Goal: Task Accomplishment & Management: Use online tool/utility

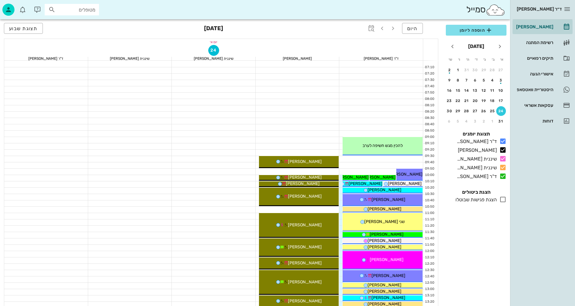
drag, startPoint x: 290, startPoint y: 155, endPoint x: 173, endPoint y: 273, distance: 166.3
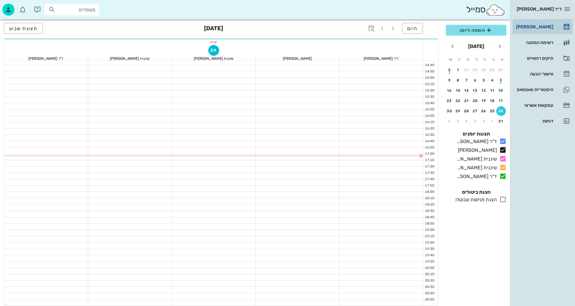
scroll to position [287, 0]
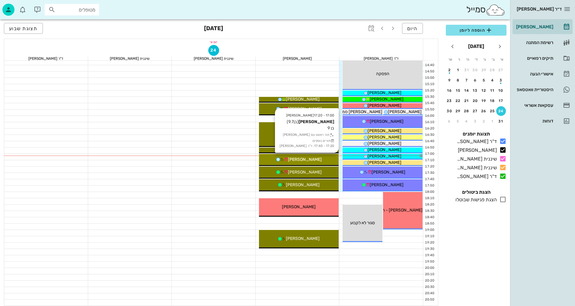
click at [312, 160] on span "[PERSON_NAME]" at bounding box center [305, 159] width 34 height 5
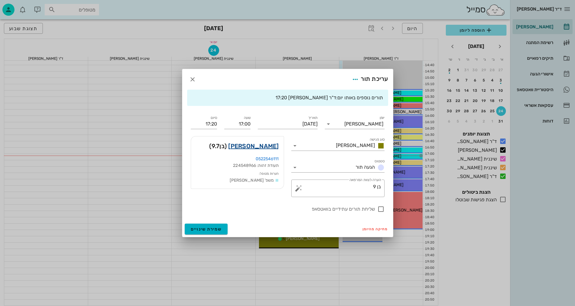
click at [264, 143] on link "[PERSON_NAME]" at bounding box center [253, 146] width 50 height 10
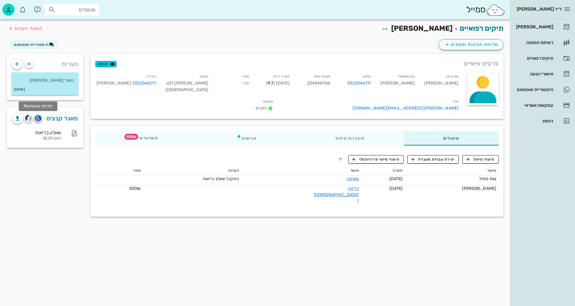
click at [34, 121] on span "button" at bounding box center [38, 118] width 8 height 7
click at [482, 157] on span "תיעוד טיפול" at bounding box center [481, 159] width 28 height 5
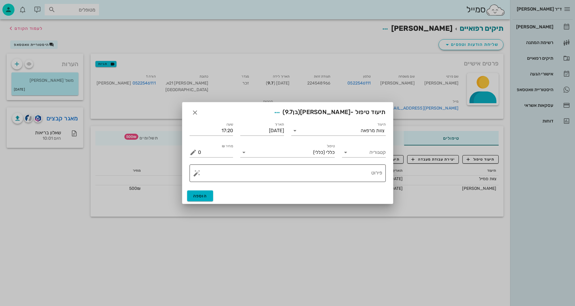
click at [269, 178] on textarea "פירוט" at bounding box center [290, 175] width 184 height 14
click at [362, 133] on div "צוות מרפאה" at bounding box center [373, 130] width 24 height 5
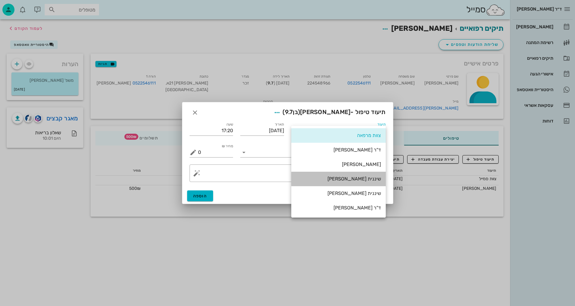
click at [359, 178] on div "שיננית [PERSON_NAME]" at bounding box center [338, 179] width 85 height 6
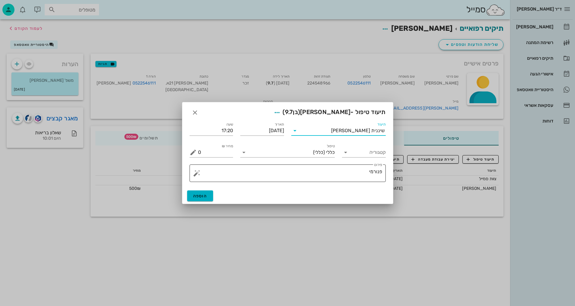
click at [358, 172] on textarea "פנורמי" at bounding box center [290, 175] width 184 height 14
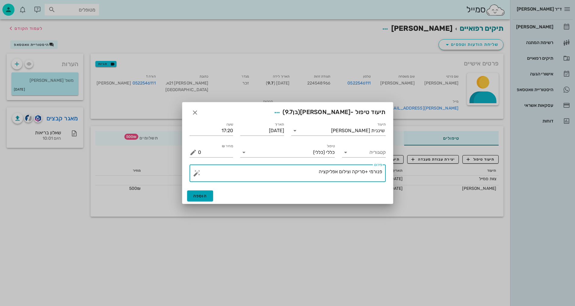
type textarea "פנורמי +סריקה וצילום אפליקציה"
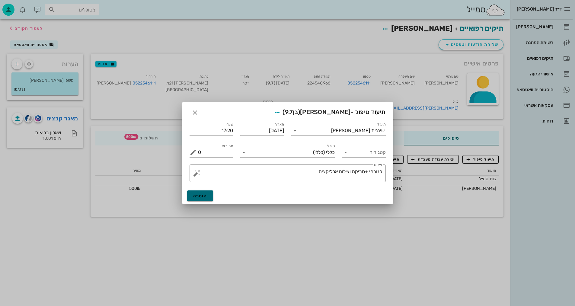
click at [204, 197] on span "הוספה" at bounding box center [200, 196] width 14 height 5
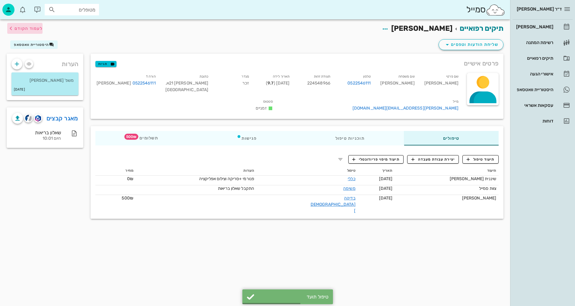
click at [24, 28] on span "לעמוד הקודם" at bounding box center [28, 28] width 28 height 5
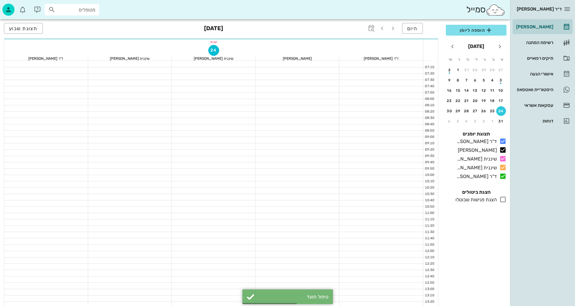
scroll to position [287, 0]
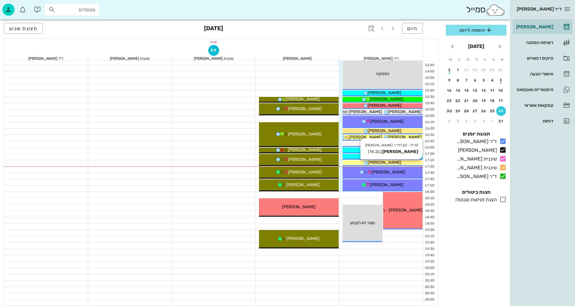
click at [396, 161] on div "[PERSON_NAME]" at bounding box center [383, 162] width 80 height 6
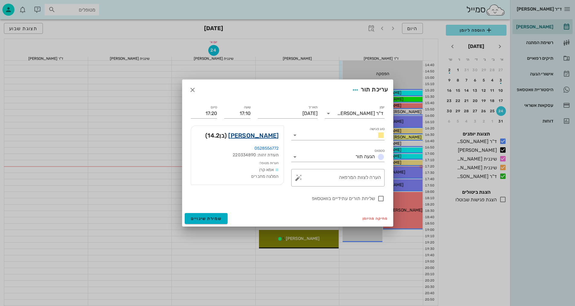
click at [268, 133] on link "[PERSON_NAME]" at bounding box center [253, 136] width 50 height 10
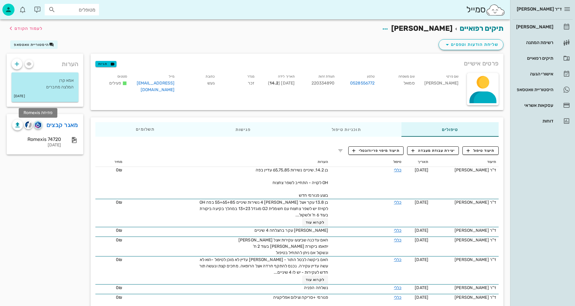
drag, startPoint x: 38, startPoint y: 123, endPoint x: 83, endPoint y: 118, distance: 45.5
click at [38, 123] on img "button" at bounding box center [38, 125] width 6 height 7
click at [482, 144] on div "תיעוד טיפול יצירת עבודת מעבדה תיעוד מיפוי פריודונטלי תיעוד תאריך טיפול הערות מח…" at bounding box center [297, 254] width 413 height 224
click at [484, 151] on span "תיעוד טיפול" at bounding box center [481, 150] width 28 height 5
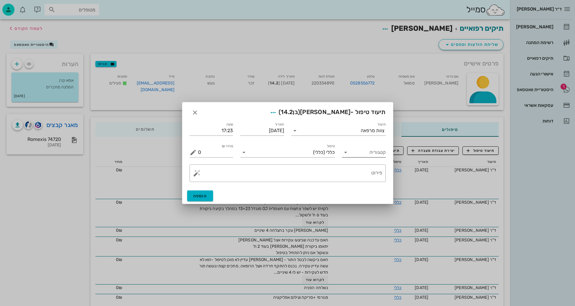
click at [379, 154] on input "קטגוריה" at bounding box center [369, 153] width 34 height 10
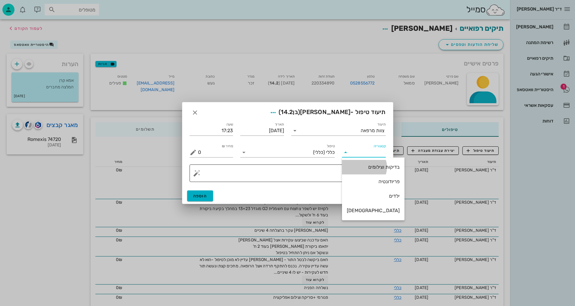
click at [373, 166] on div "בדיקות וצילומים" at bounding box center [373, 167] width 53 height 6
type input "בדיקות וצילומים"
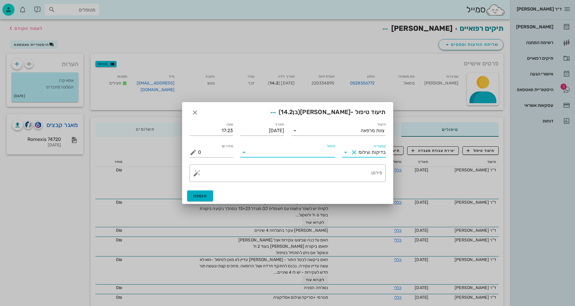
click at [330, 150] on input "טיפול" at bounding box center [292, 153] width 86 height 10
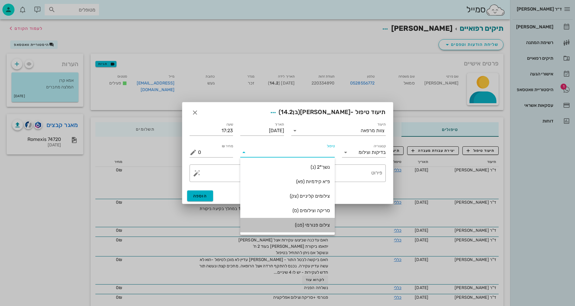
click at [316, 224] on div "צילום פנורמי (פנו)" at bounding box center [287, 225] width 85 height 6
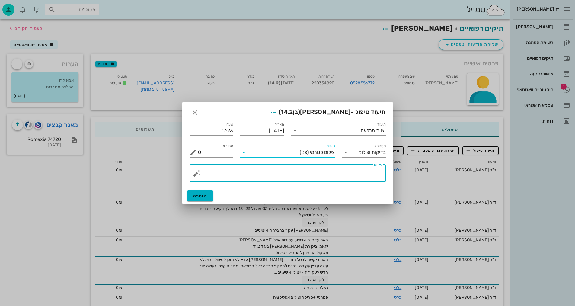
click at [349, 171] on textarea "פירוט" at bounding box center [290, 175] width 184 height 14
type textarea "פנורמי - [PERSON_NAME]"
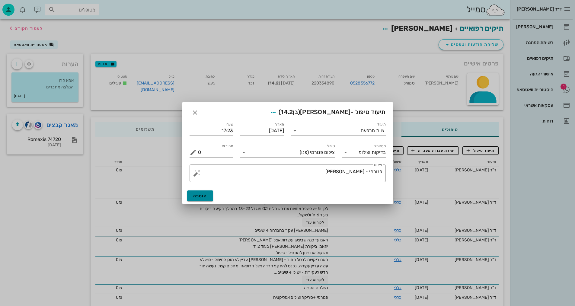
click at [204, 199] on button "הוספה" at bounding box center [200, 196] width 26 height 11
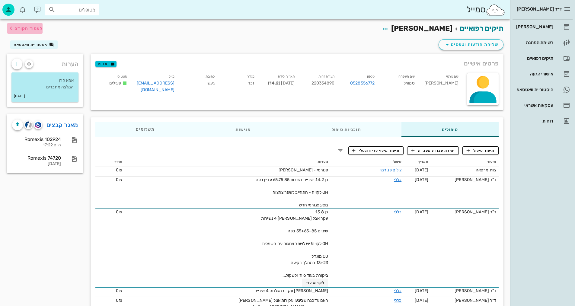
click at [29, 26] on span "לעמוד הקודם" at bounding box center [28, 28] width 28 height 5
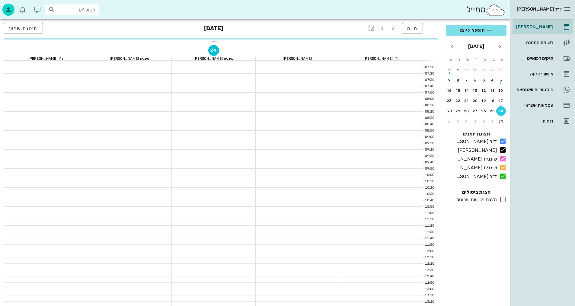
scroll to position [287, 0]
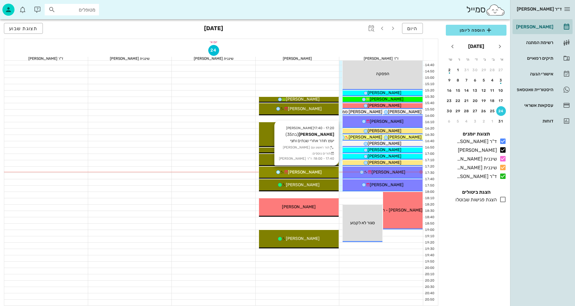
click at [319, 173] on div "[PERSON_NAME]" at bounding box center [299, 172] width 80 height 6
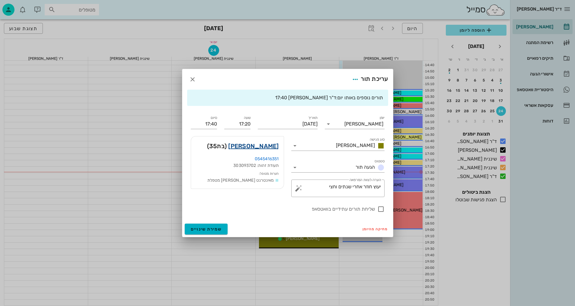
click at [267, 144] on link "[PERSON_NAME]" at bounding box center [253, 146] width 50 height 10
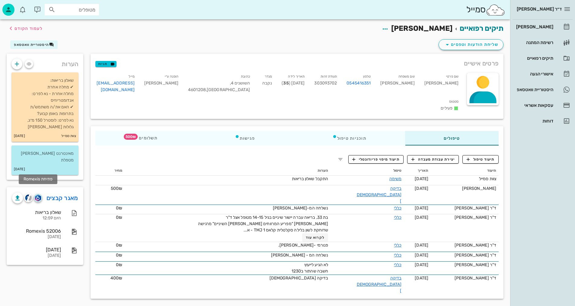
click at [39, 195] on img "button" at bounding box center [38, 198] width 6 height 7
click at [486, 157] on span "תיעוד טיפול" at bounding box center [481, 159] width 28 height 5
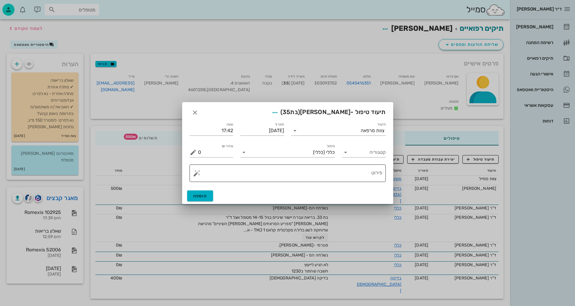
click at [346, 178] on textarea "פירוט" at bounding box center [290, 175] width 184 height 14
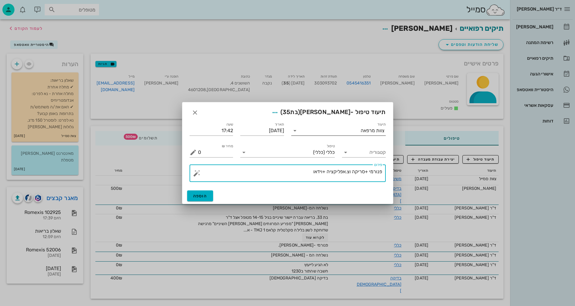
type textarea "פנורמי +סריקה וצ.אפליקציה +וידאו"
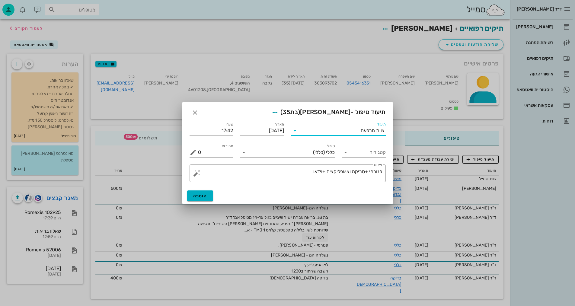
click at [342, 130] on input "תיעוד" at bounding box center [330, 131] width 61 height 10
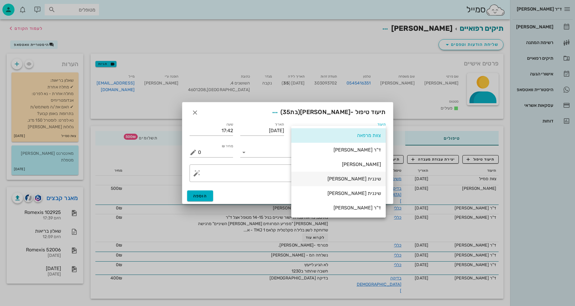
click at [373, 178] on div "שיננית [PERSON_NAME]" at bounding box center [338, 179] width 85 height 6
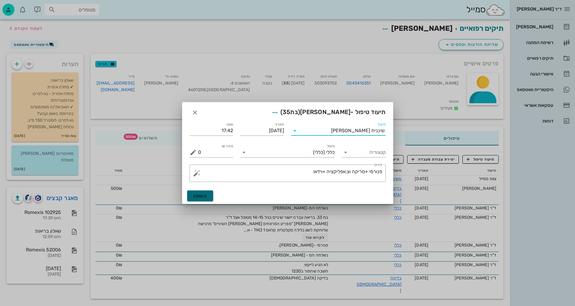
click at [203, 195] on span "הוספה" at bounding box center [200, 196] width 14 height 5
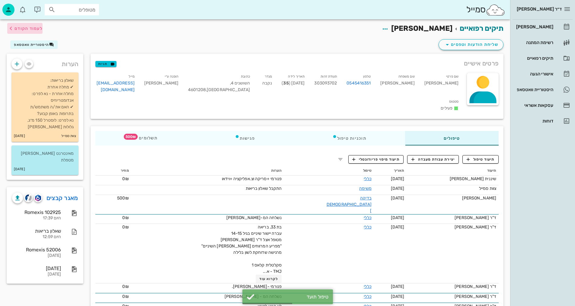
click at [37, 28] on span "לעמוד הקודם" at bounding box center [28, 28] width 28 height 5
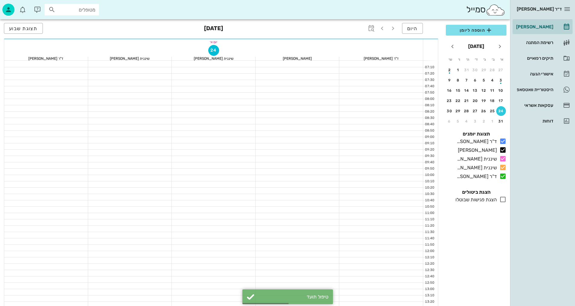
scroll to position [287, 0]
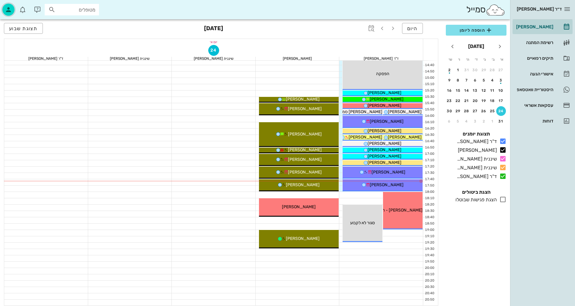
click at [4, 8] on div "button" at bounding box center [8, 10] width 12 height 12
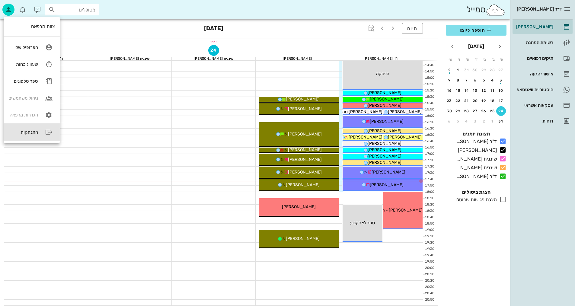
click at [31, 131] on div "התנתקות" at bounding box center [23, 132] width 30 height 5
